Goal: Find contact information: Find contact information

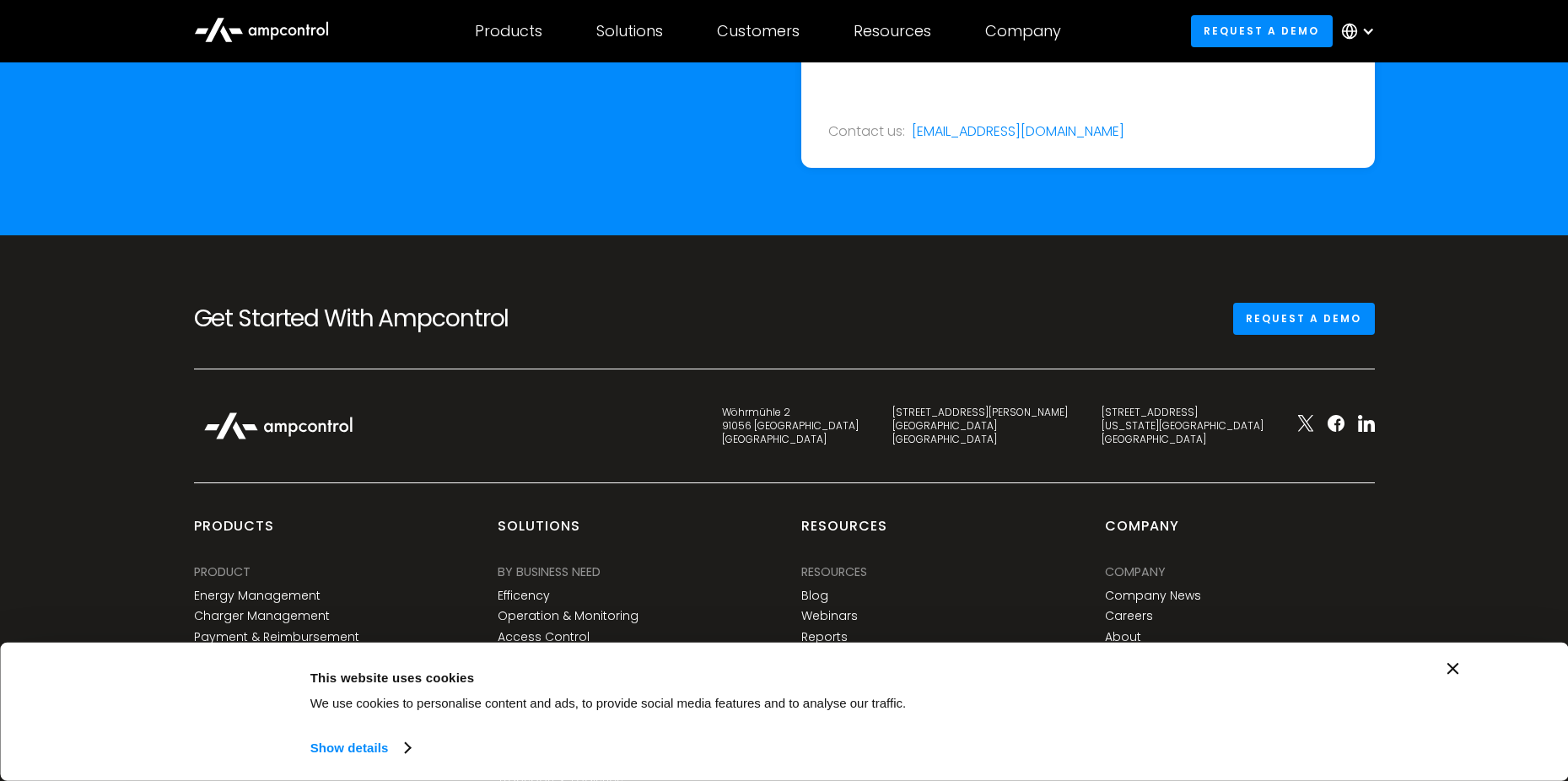
scroll to position [6282, 0]
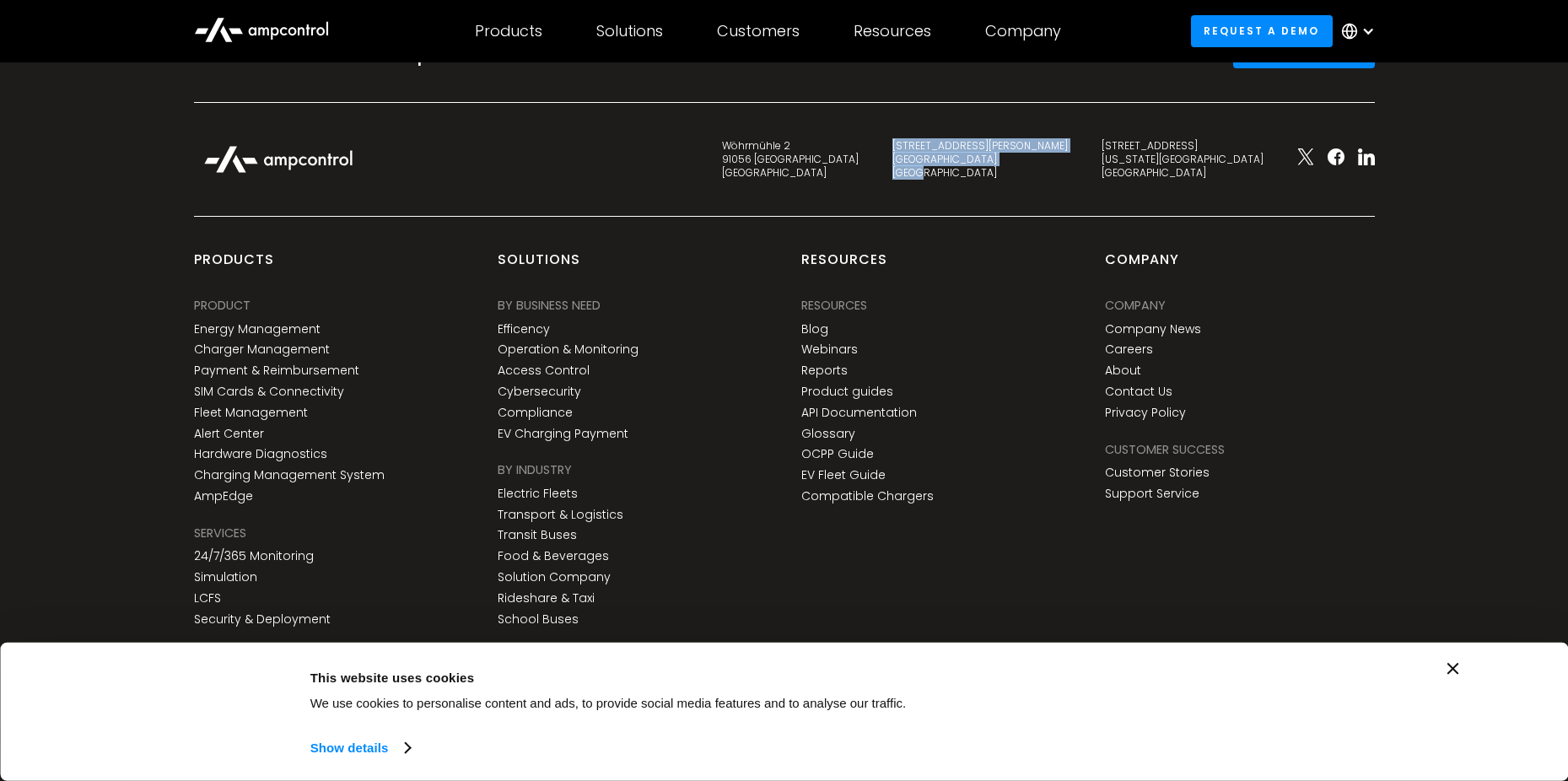
drag, startPoint x: 1075, startPoint y: 176, endPoint x: 1022, endPoint y: 139, distance: 64.6
click at [1022, 139] on div "[STREET_ADDRESS][PERSON_NAME]" at bounding box center [980, 159] width 209 height 39
drag, startPoint x: 981, startPoint y: 174, endPoint x: 890, endPoint y: 131, distance: 100.6
click at [890, 131] on div "Get Started With Ampcontrol Request a demo Wöhrmühle 2 91056 [GEOGRAPHIC_DATA] …" at bounding box center [785, 375] width 1181 height 677
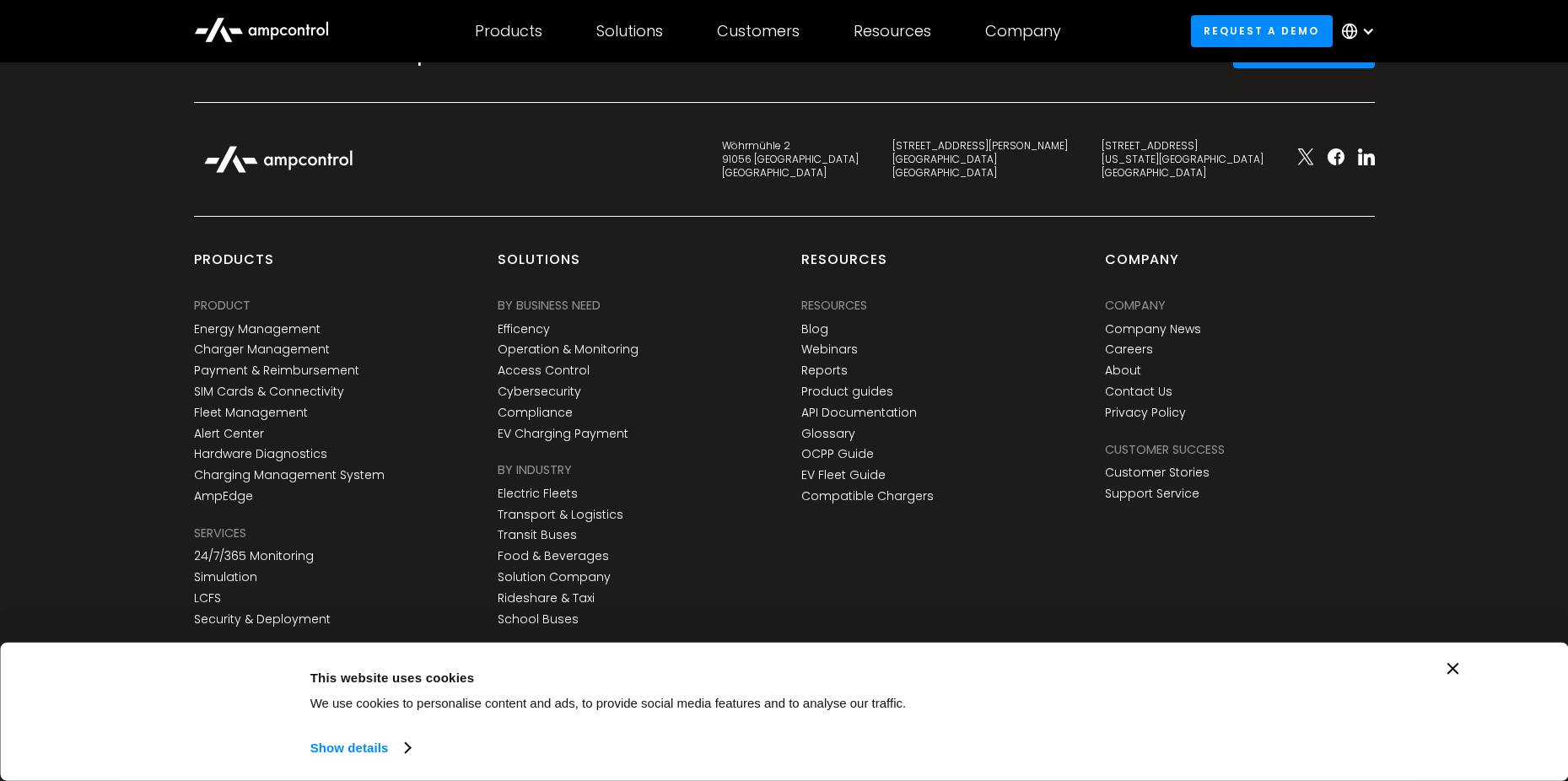
click at [1071, 182] on div "Wöhrmühle 2 91056 [GEOGRAPHIC_DATA] [STREET_ADDRESS][PERSON_NAME] [STREET_ADDRE…" at bounding box center [785, 177] width 1215 height 79
drag, startPoint x: 1062, startPoint y: 173, endPoint x: 1019, endPoint y: 144, distance: 51.9
click at [1019, 144] on div "[STREET_ADDRESS][PERSON_NAME]" at bounding box center [980, 159] width 209 height 39
click at [1068, 176] on div "[STREET_ADDRESS][PERSON_NAME]" at bounding box center [980, 159] width 176 height 39
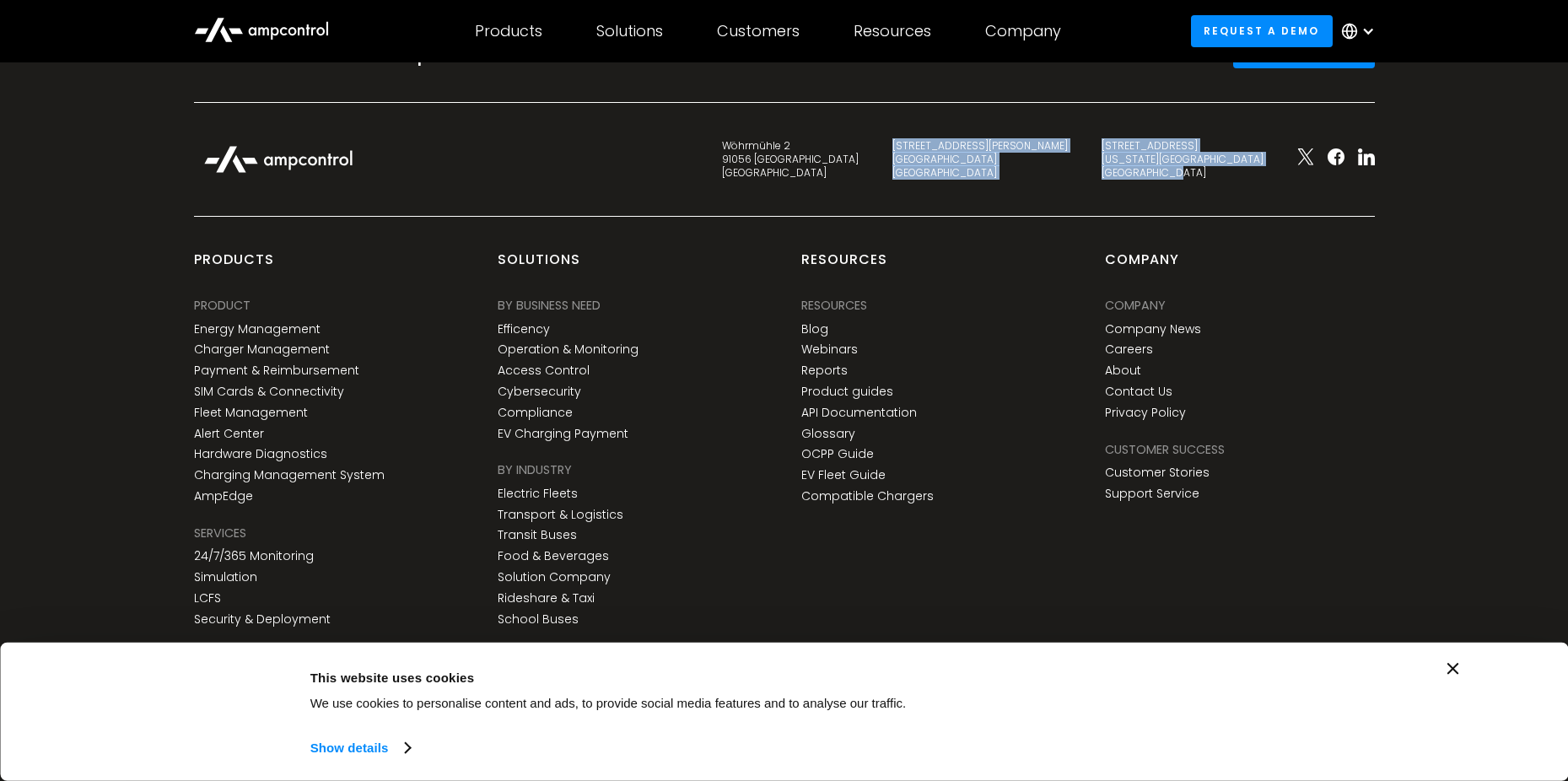
drag, startPoint x: 1179, startPoint y: 160, endPoint x: 1141, endPoint y: 150, distance: 39.3
click at [1141, 150] on div "Wöhrmühle 2 91056 [GEOGRAPHIC_DATA] [STREET_ADDRESS][PERSON_NAME] [STREET_ADDRE…" at bounding box center [785, 177] width 1215 height 79
click at [1265, 184] on div "Wöhrmühle 2 91056 [GEOGRAPHIC_DATA] [STREET_ADDRESS][PERSON_NAME] [STREET_ADDRE…" at bounding box center [785, 177] width 1215 height 79
